Goal: Download file/media

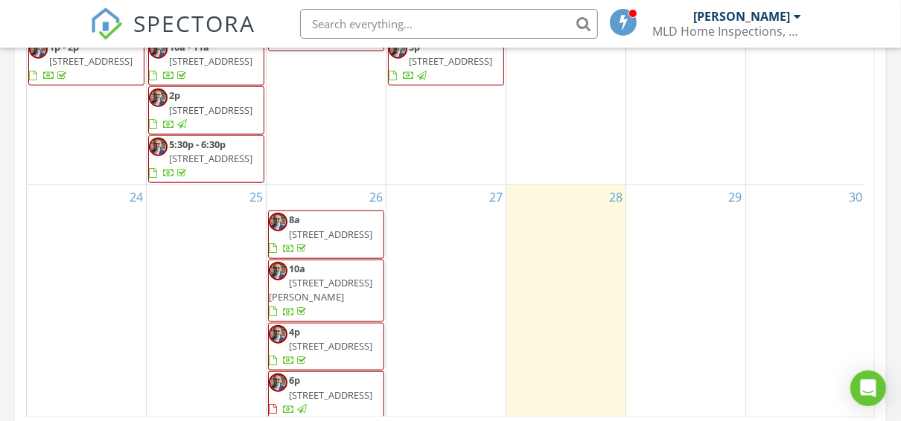
scroll to position [1012, 0]
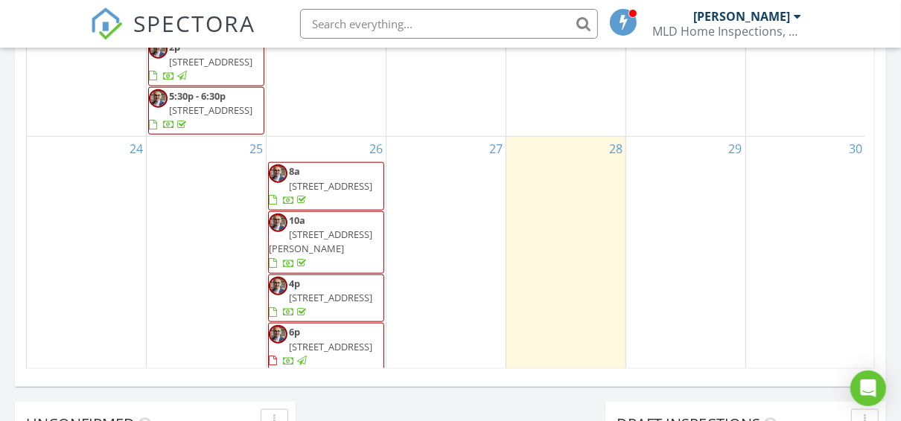
click at [348, 340] on span "[STREET_ADDRESS]" at bounding box center [330, 346] width 83 height 13
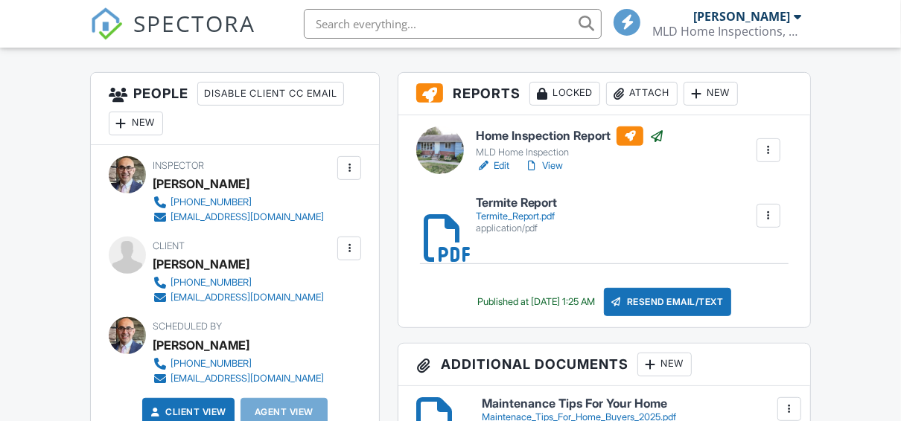
scroll to position [417, 0]
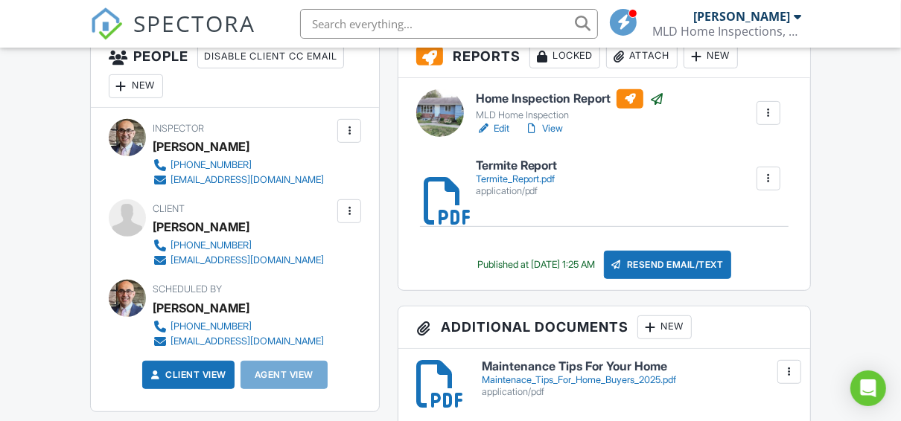
click at [528, 174] on div "Termite_Report.pdf" at bounding box center [517, 179] width 82 height 12
click at [557, 125] on link "View" at bounding box center [543, 128] width 39 height 15
